Goal: Download file/media

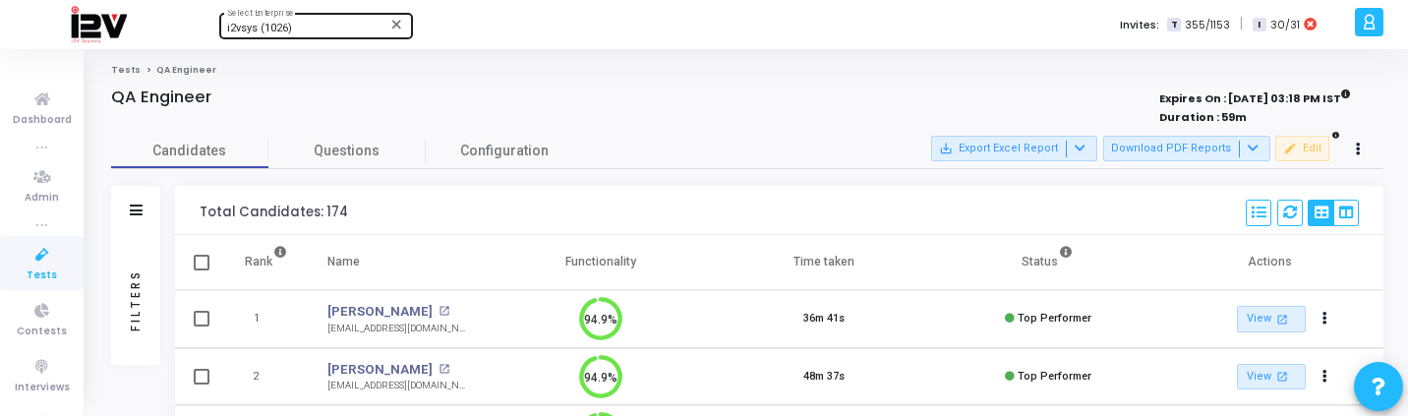
click at [307, 30] on div "i2vsys (1026)" at bounding box center [306, 29] width 159 height 12
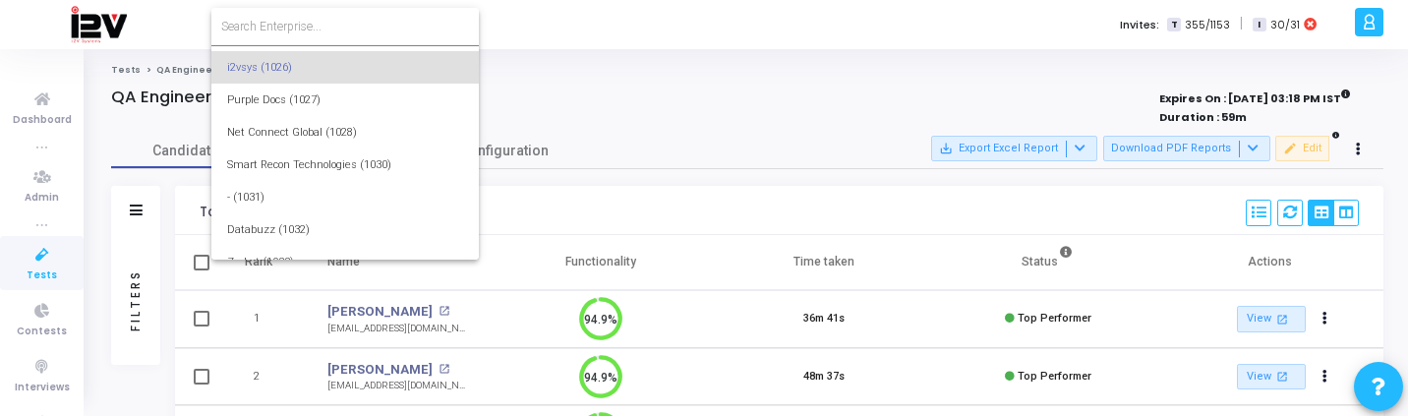
click at [306, 29] on input at bounding box center [345, 27] width 248 height 18
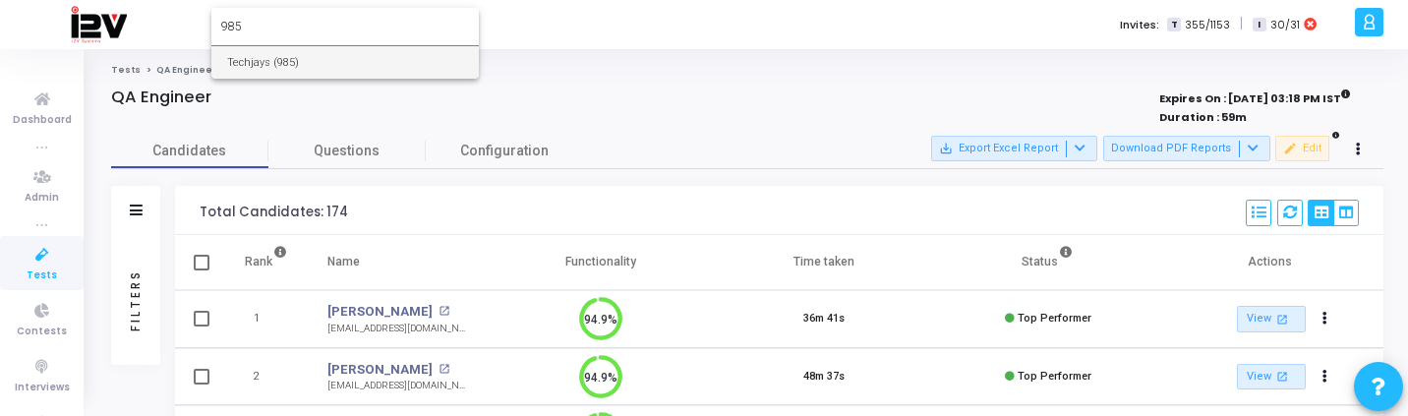
type input "985"
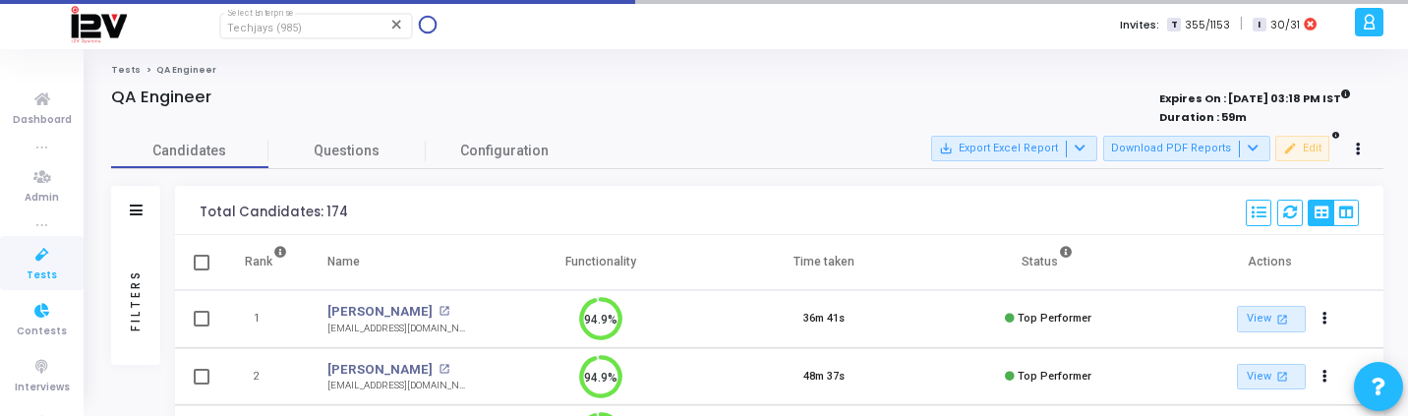
click at [0, 301] on link "Contests" at bounding box center [42, 319] width 84 height 54
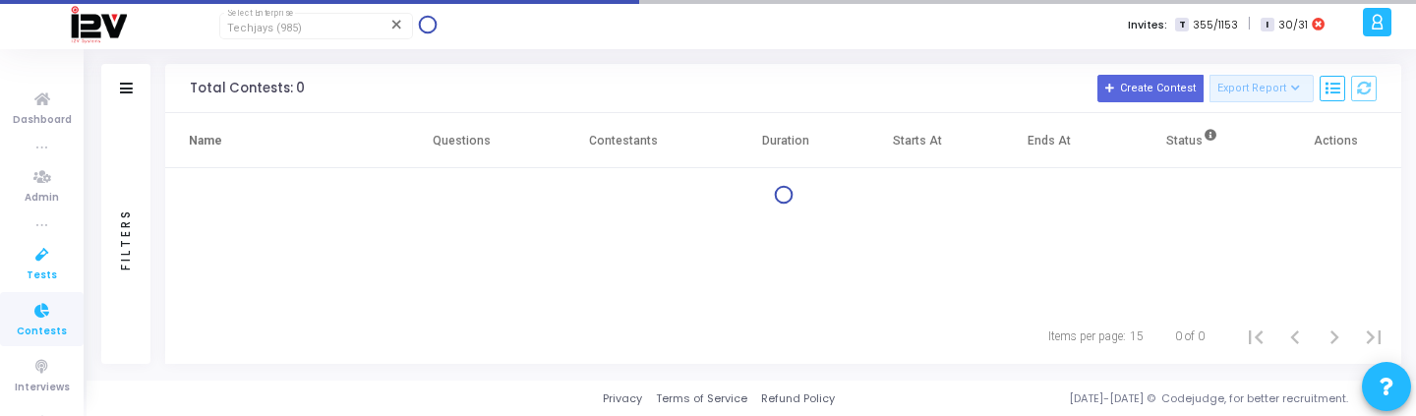
click at [11, 284] on link "Tests" at bounding box center [42, 263] width 84 height 54
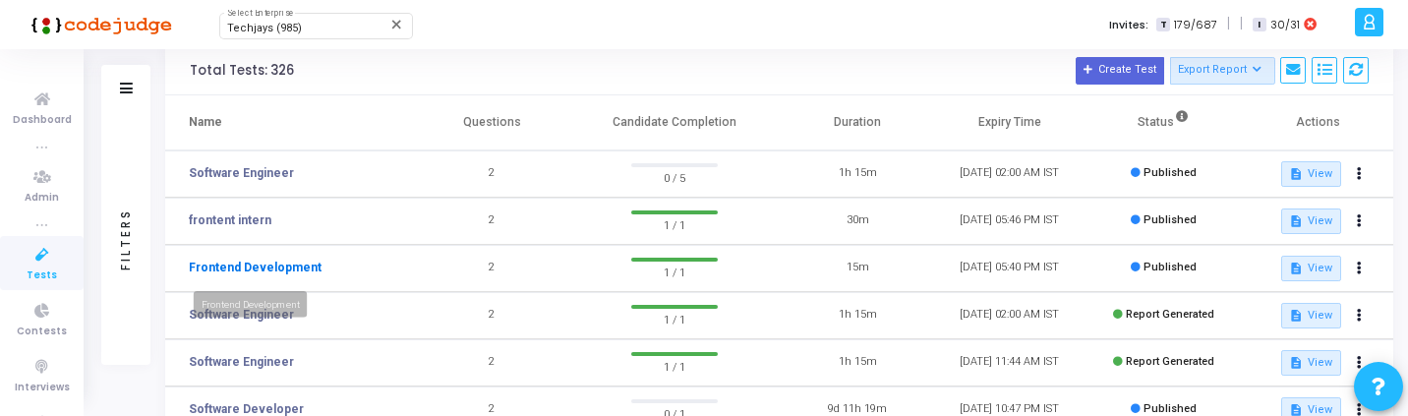
click at [301, 262] on link "Frontend Development" at bounding box center [255, 268] width 133 height 18
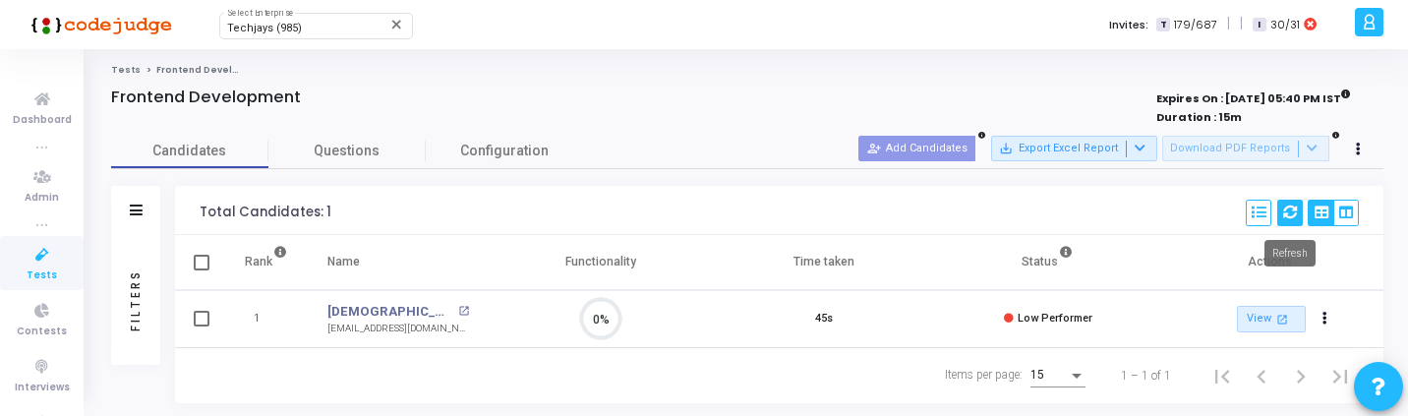
click at [1292, 210] on icon at bounding box center [1290, 212] width 14 height 14
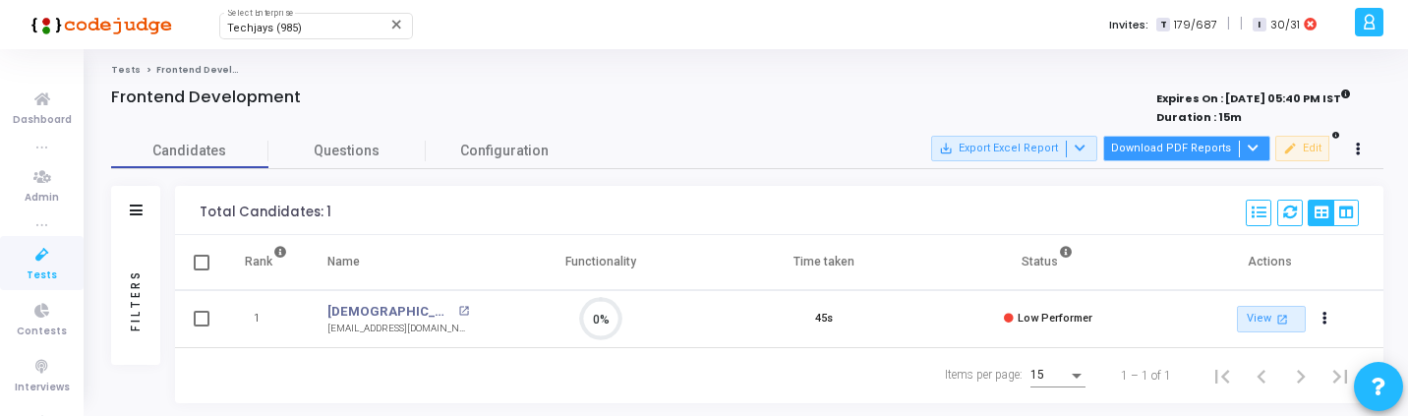
click at [1208, 152] on button "Download PDF Reports" at bounding box center [1186, 149] width 167 height 26
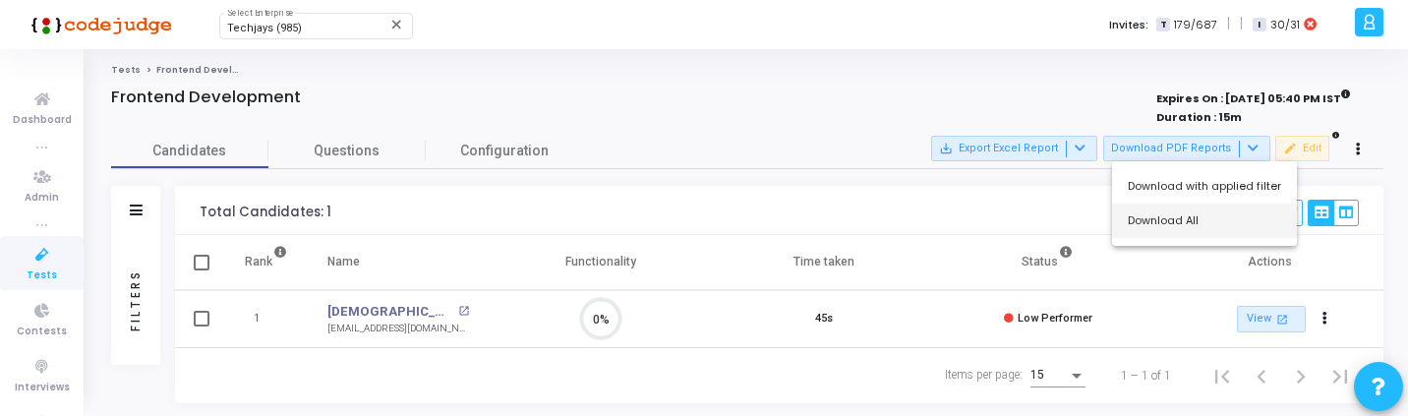
click at [1206, 227] on button "Download All" at bounding box center [1204, 220] width 185 height 34
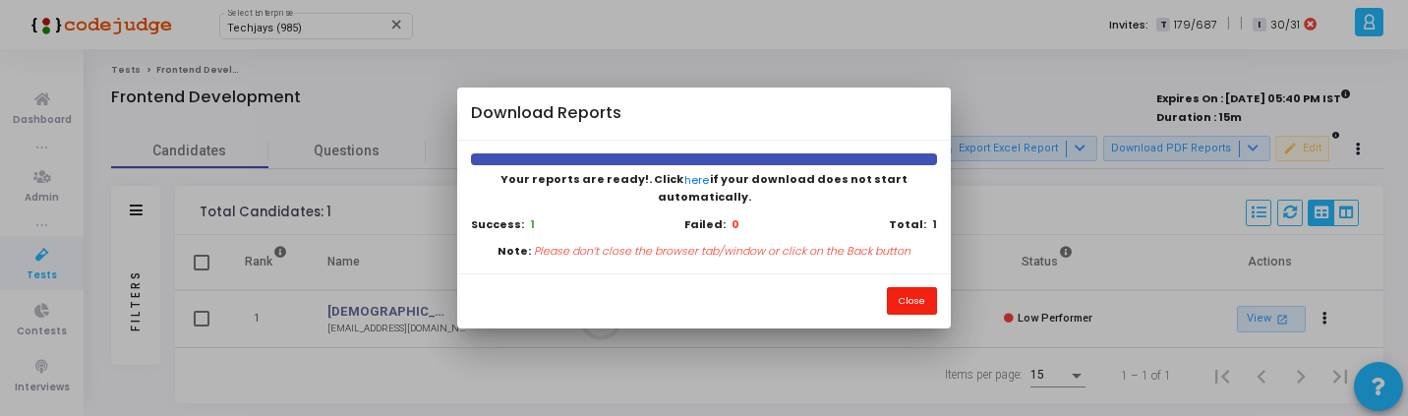
click at [911, 287] on button "Close" at bounding box center [912, 300] width 50 height 27
